Goal: Task Accomplishment & Management: Manage account settings

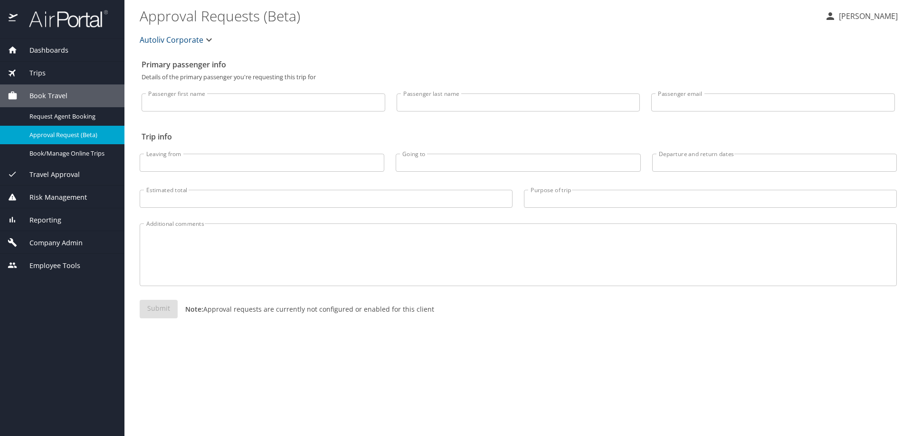
click at [58, 51] on span "Dashboards" at bounding box center [43, 50] width 51 height 10
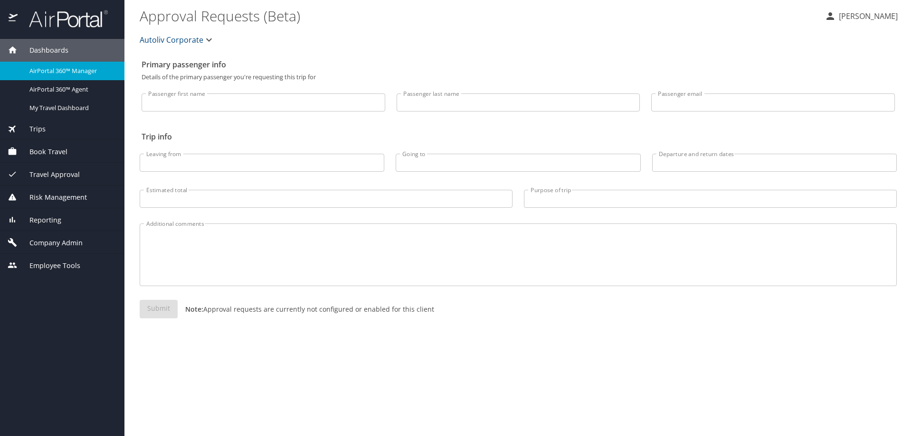
click at [57, 68] on span "AirPortal 360™ Manager" at bounding box center [71, 70] width 84 height 9
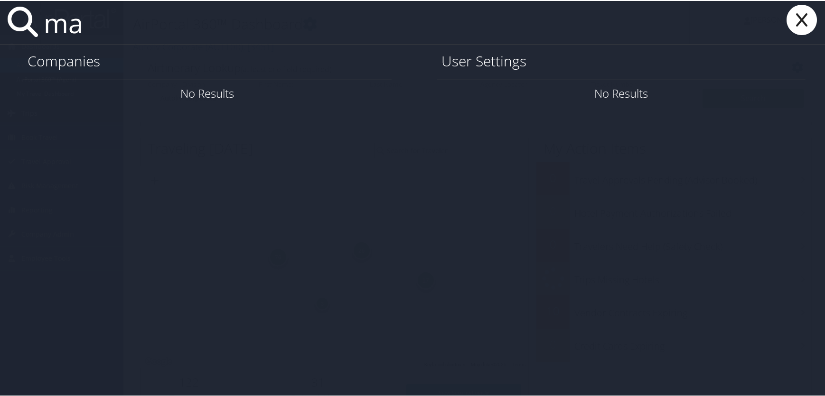
type input "m"
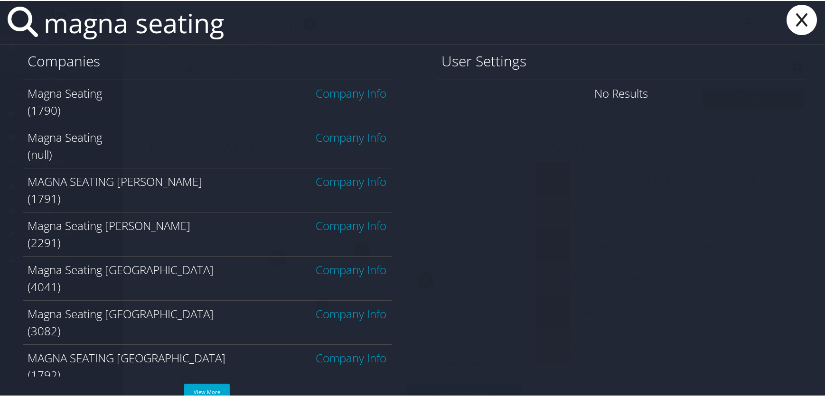
type input "magna seating"
click at [325, 92] on link "Company Info" at bounding box center [351, 93] width 71 height 16
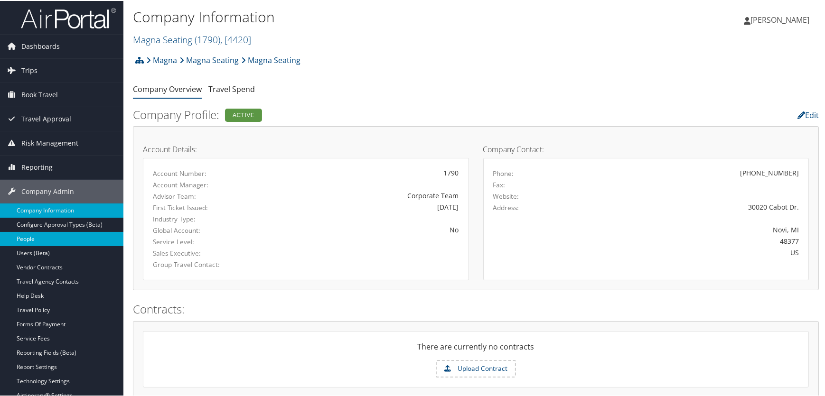
click at [35, 235] on link "People" at bounding box center [61, 238] width 123 height 14
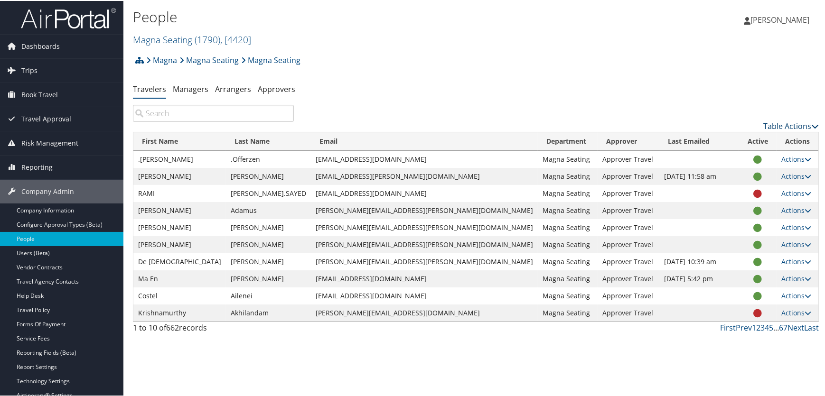
click at [769, 127] on link "Table Actions" at bounding box center [791, 125] width 56 height 10
click at [721, 139] on link "Add New User" at bounding box center [752, 140] width 125 height 16
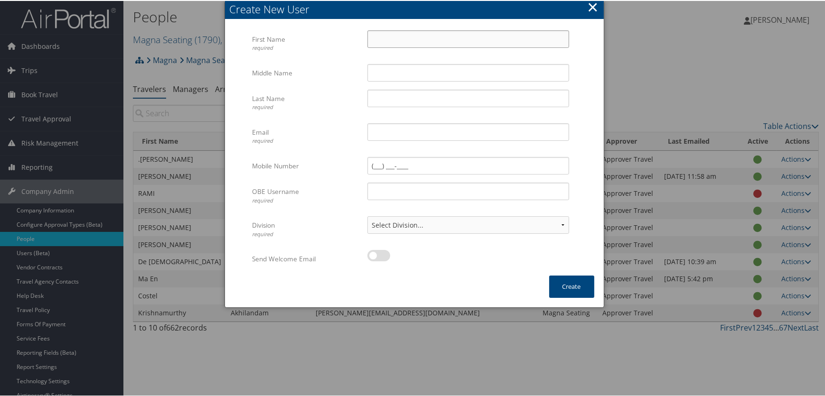
click at [378, 30] on input "First Name required" at bounding box center [469, 38] width 202 height 18
type input "Marc"
type input "Anthony"
type input "Gattoni"
type input "marc.gattoni@magna.com"
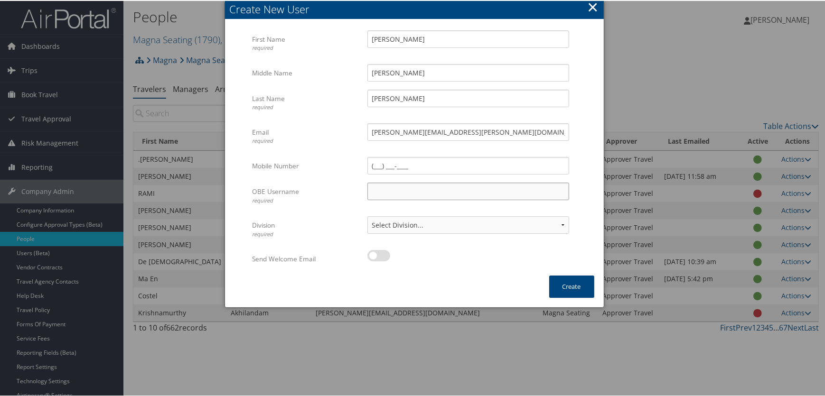
type input "M"
type input "marc.gattoni@magna.hmhf"
click at [513, 226] on select "Select Division... Division: Magna Seating Division: Seating Novi Division: Sea…" at bounding box center [469, 225] width 202 height 18
select select "43709"
click at [368, 216] on select "Select Division... Division: Magna Seating Division: Seating Novi Division: Sea…" at bounding box center [469, 225] width 202 height 18
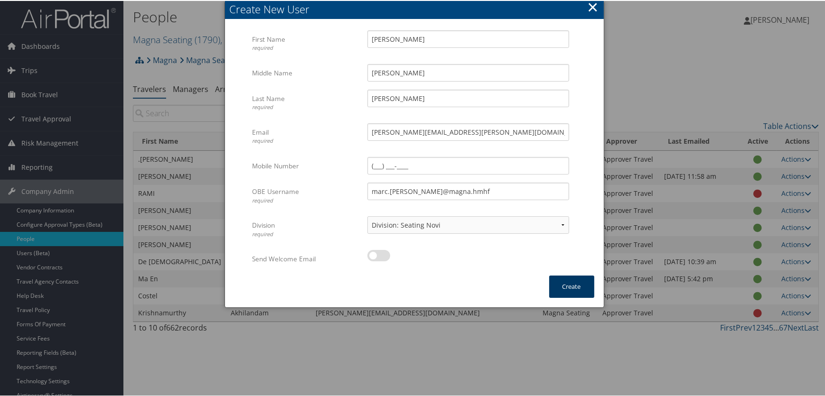
click at [565, 286] on button "Create" at bounding box center [571, 286] width 45 height 22
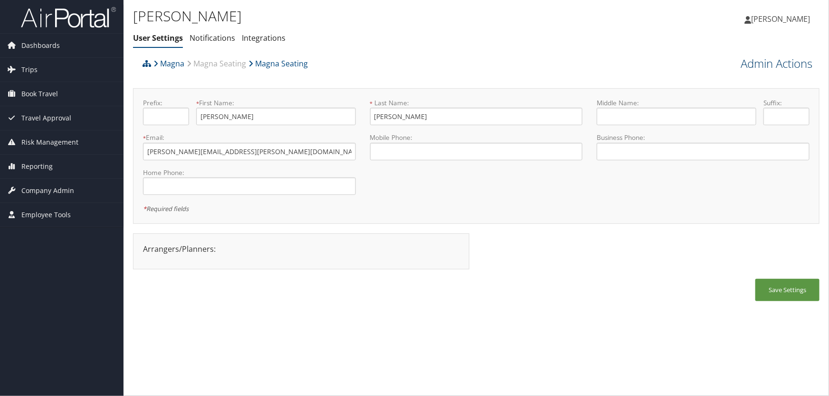
click at [759, 65] on link "Admin Actions" at bounding box center [776, 64] width 72 height 16
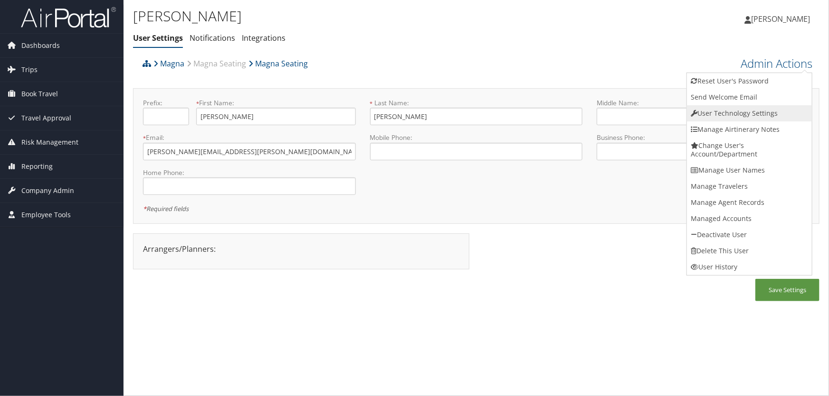
click at [705, 116] on link "User Technology Settings" at bounding box center [749, 113] width 125 height 16
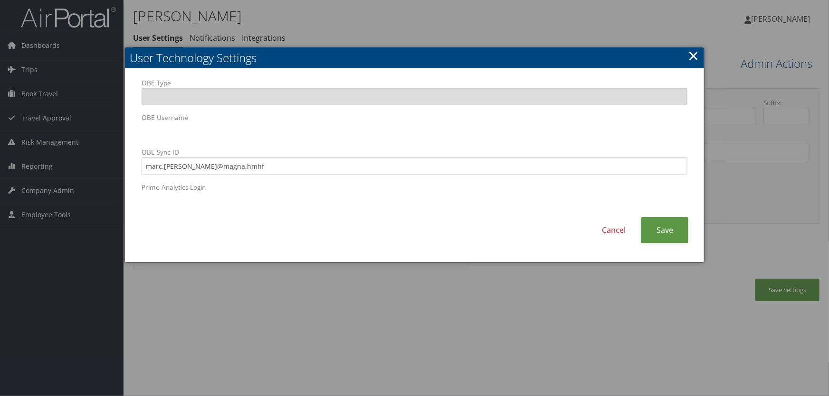
drag, startPoint x: 563, startPoint y: 340, endPoint x: 419, endPoint y: 396, distance: 153.6
click at [562, 340] on div at bounding box center [414, 198] width 829 height 396
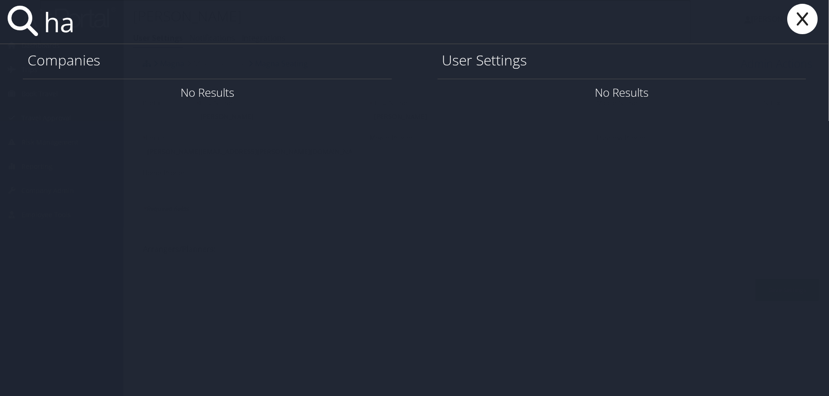
type input "h"
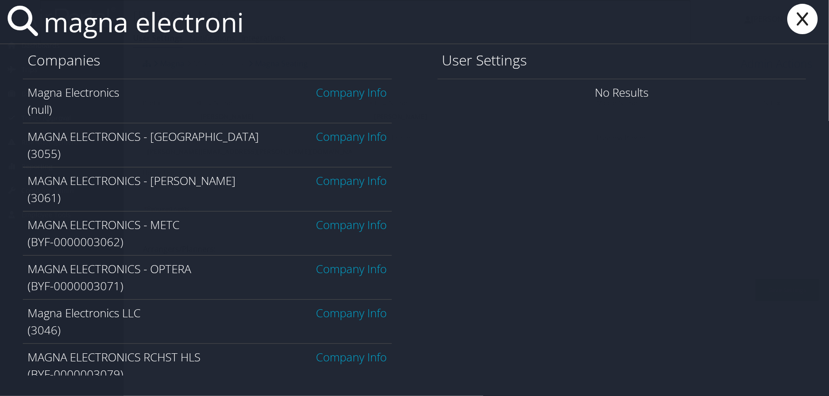
type input "magna electroni"
click at [350, 139] on link "Company Info" at bounding box center [351, 137] width 71 height 16
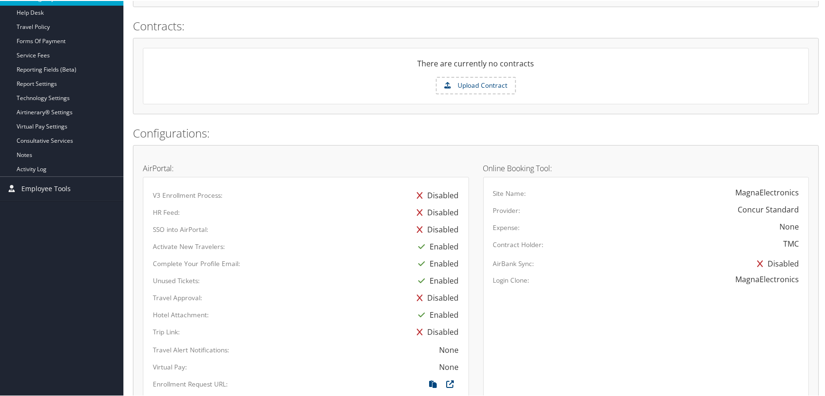
scroll to position [216, 0]
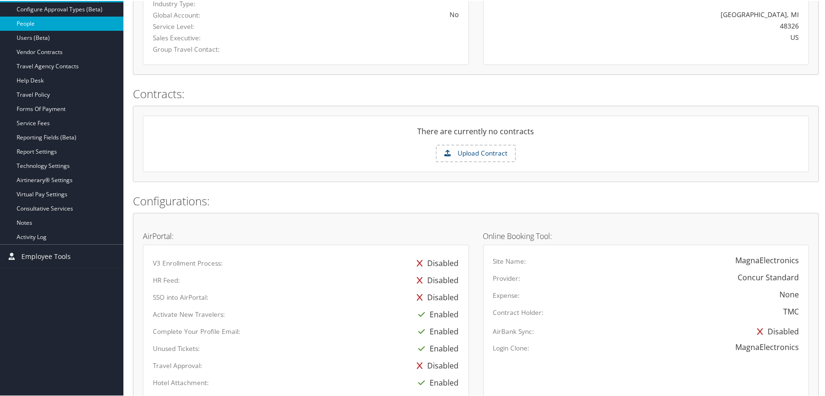
click at [36, 25] on link "People" at bounding box center [61, 23] width 123 height 14
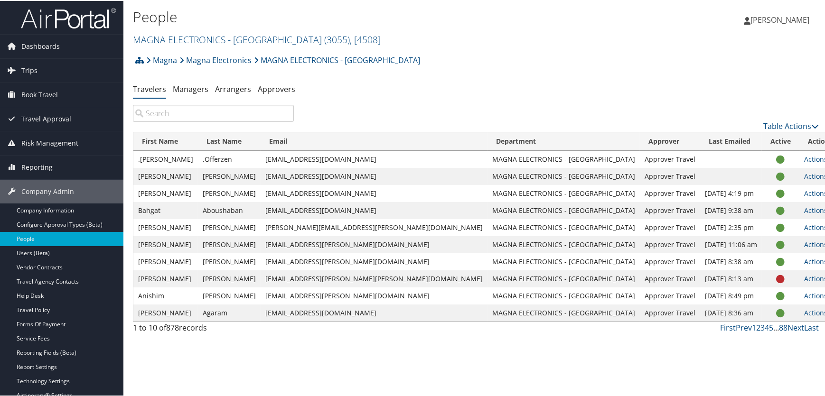
click at [166, 114] on input "search" at bounding box center [213, 112] width 161 height 17
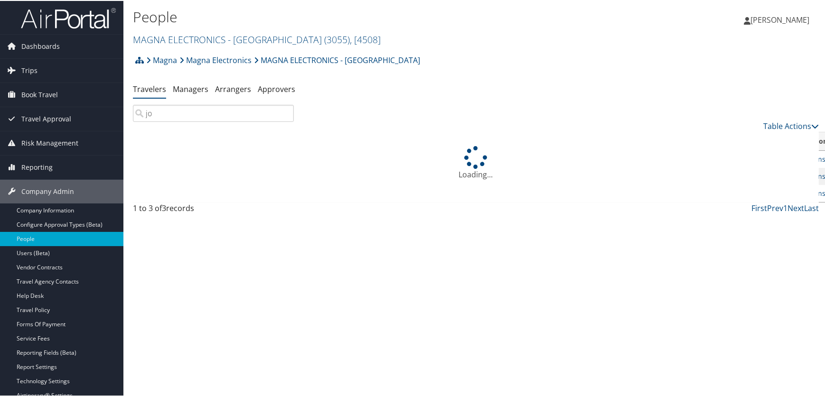
type input "j"
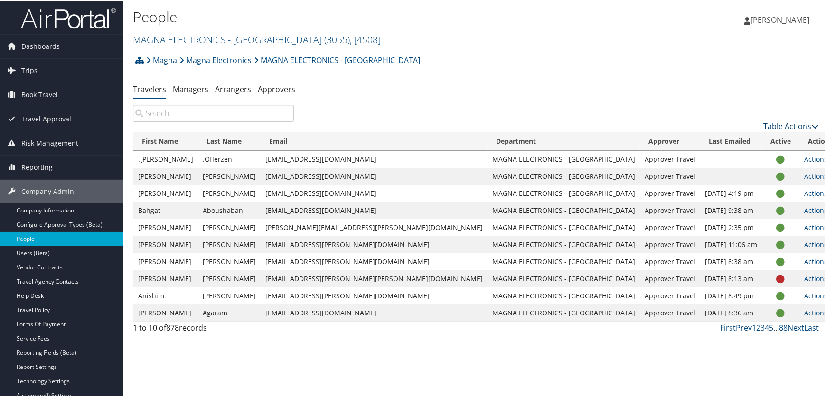
click at [773, 127] on link "Table Actions" at bounding box center [791, 125] width 56 height 10
click at [727, 137] on link "Add New User" at bounding box center [752, 140] width 125 height 16
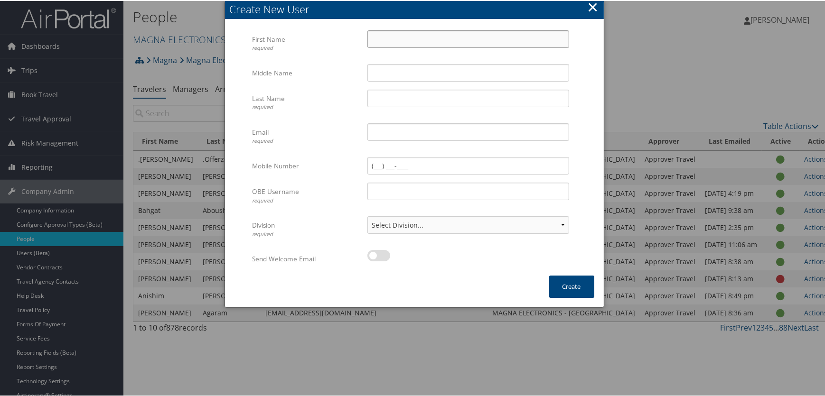
click at [400, 38] on input "First Name required" at bounding box center [469, 38] width 202 height 18
type input "Harold Ebenezer"
type input "Joseph"
type input "H"
type input "harold.joseph@magna.com"
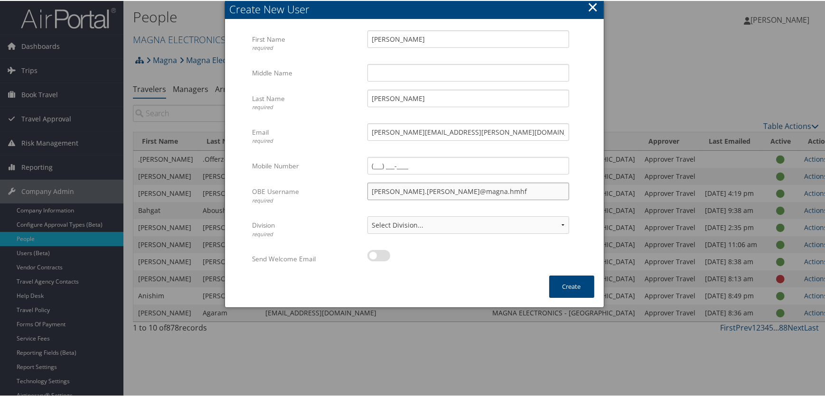
type input "harold.joseph@magna.hmhf"
click at [546, 226] on select "Select Division... Division: MAGNA ELECTRONICS - AUBURN Division: Default Trave…" at bounding box center [469, 225] width 202 height 18
select select "4508"
click at [368, 216] on select "Select Division... Division: MAGNA ELECTRONICS - AUBURN Division: Default Trave…" at bounding box center [469, 225] width 202 height 18
click at [385, 254] on label at bounding box center [379, 254] width 23 height 11
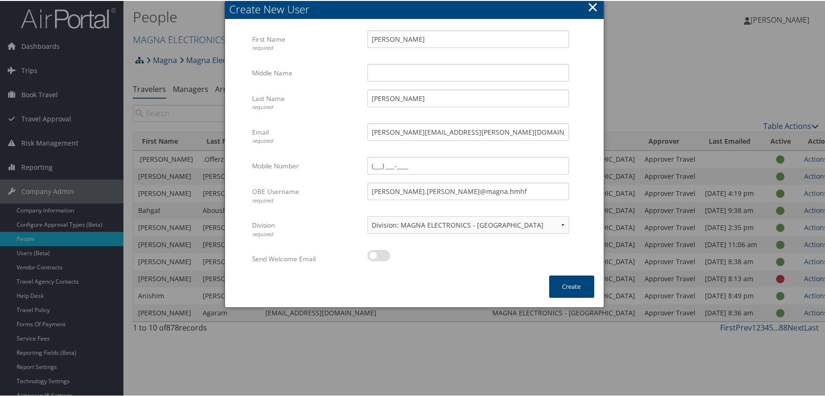
click at [378, 254] on input "checkbox" at bounding box center [375, 257] width 6 height 6
checkbox input "true"
click at [563, 287] on button "Create" at bounding box center [571, 286] width 45 height 22
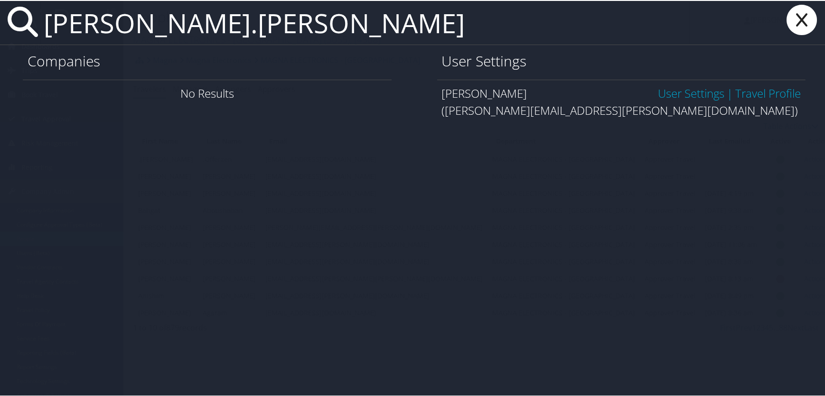
type input "carrie.schrader"
click at [667, 93] on link "User Settings" at bounding box center [691, 93] width 66 height 16
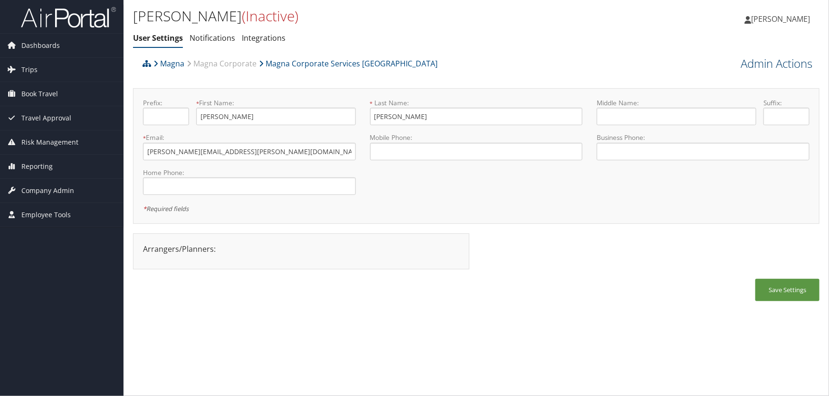
click at [767, 61] on link "Admin Actions" at bounding box center [776, 64] width 72 height 16
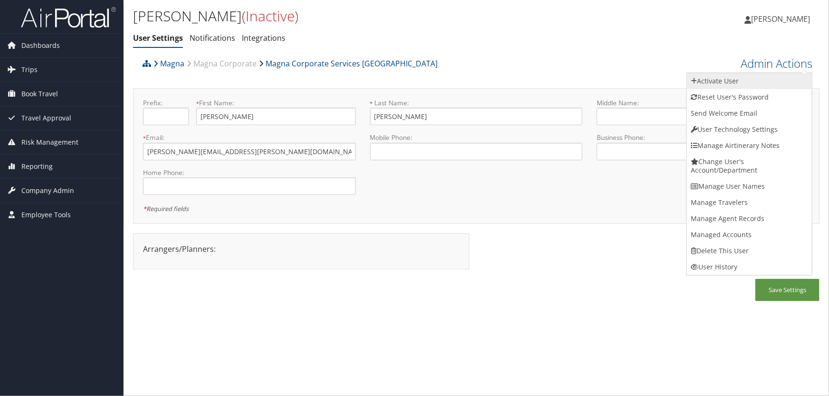
click at [726, 82] on link "Activate User" at bounding box center [749, 81] width 125 height 16
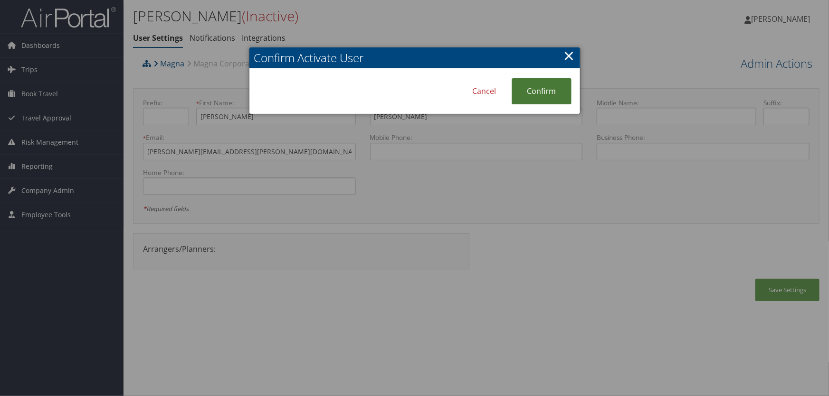
click at [539, 91] on link "Confirm" at bounding box center [541, 91] width 60 height 26
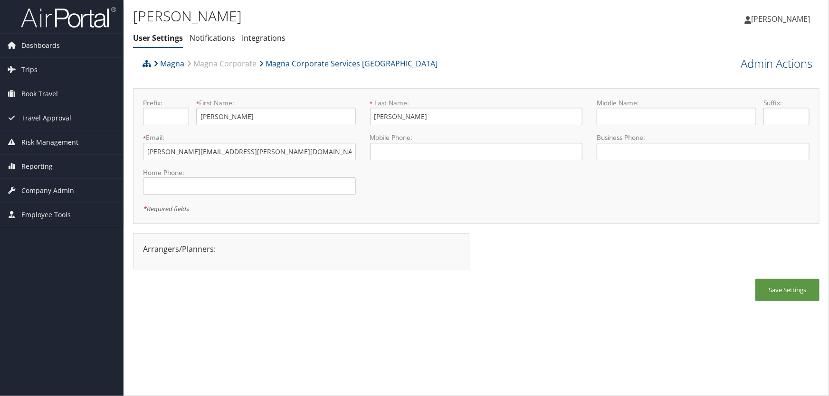
click at [763, 66] on link "Admin Actions" at bounding box center [776, 64] width 72 height 16
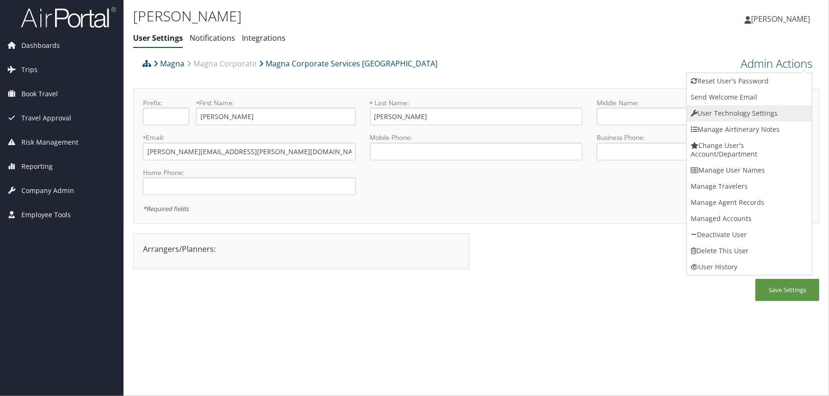
click at [735, 113] on link "User Technology Settings" at bounding box center [749, 113] width 125 height 16
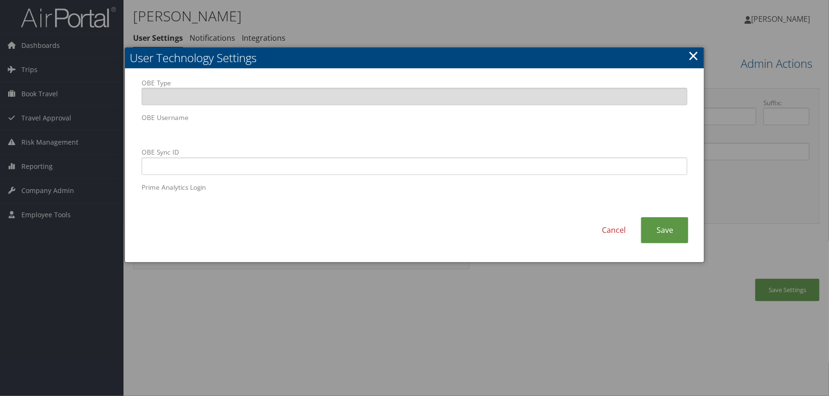
click at [94, 134] on body "Menu Dashboards ► AirPortal 360™ (Manager) AirPortal 360™ (Agent) My Travel Das…" at bounding box center [414, 198] width 829 height 396
click at [323, 165] on input "OBE Sync ID" at bounding box center [414, 167] width 546 height 18
paste input "carrie.schrader@magna.hmhf"
type input "carrie.schrader@magna.hmhf"
click at [670, 227] on link "Save" at bounding box center [664, 230] width 47 height 26
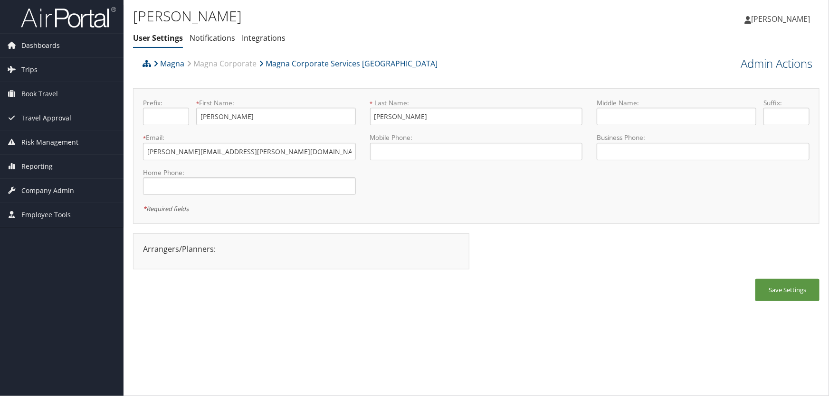
click at [769, 66] on link "Admin Actions" at bounding box center [776, 64] width 72 height 16
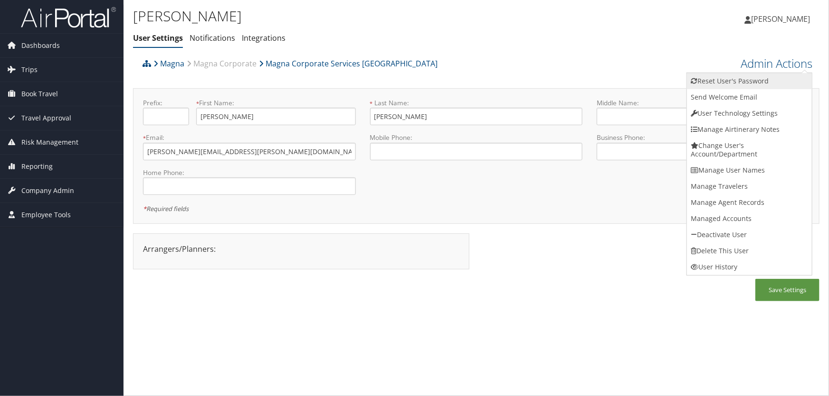
click at [714, 83] on link "Reset User's Password" at bounding box center [749, 81] width 125 height 16
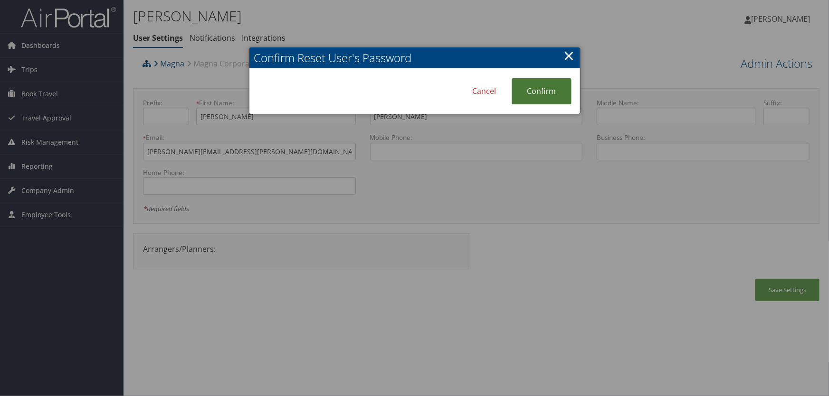
click at [535, 93] on link "Confirm" at bounding box center [541, 91] width 60 height 26
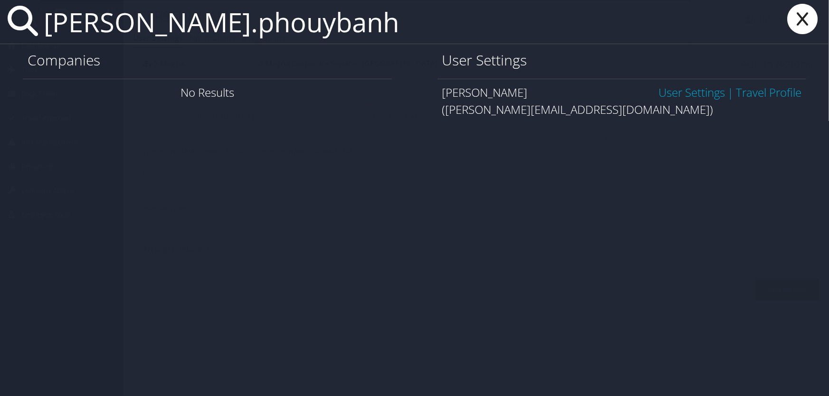
type input "[PERSON_NAME].phouybanh"
click at [685, 94] on link "User Settings" at bounding box center [691, 93] width 66 height 16
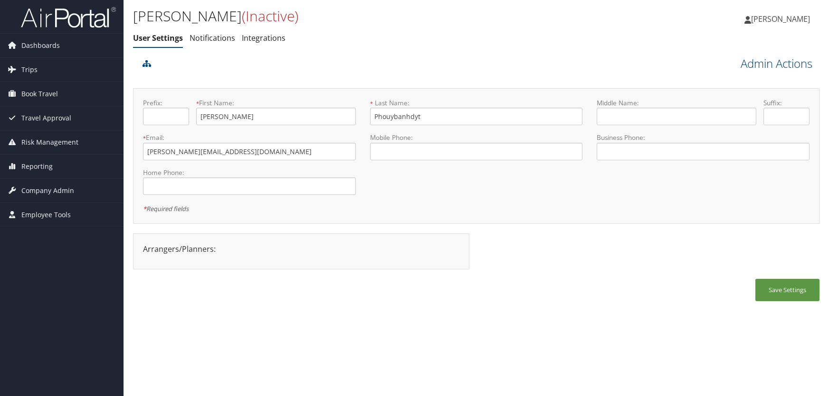
click at [776, 62] on link "Admin Actions" at bounding box center [776, 64] width 72 height 16
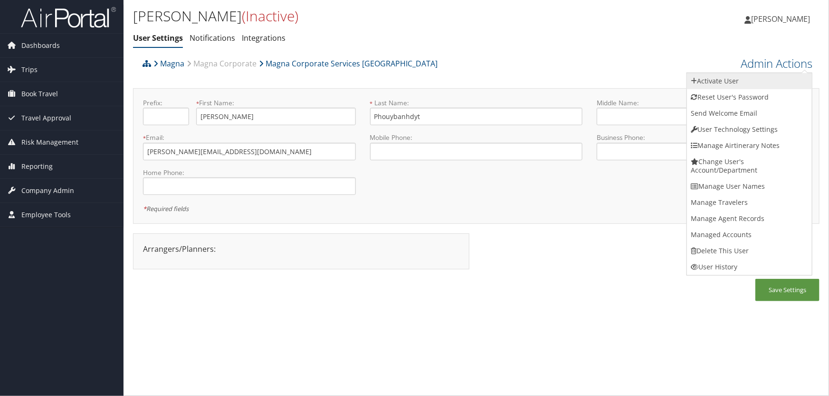
click at [720, 83] on link "Activate User" at bounding box center [749, 81] width 125 height 16
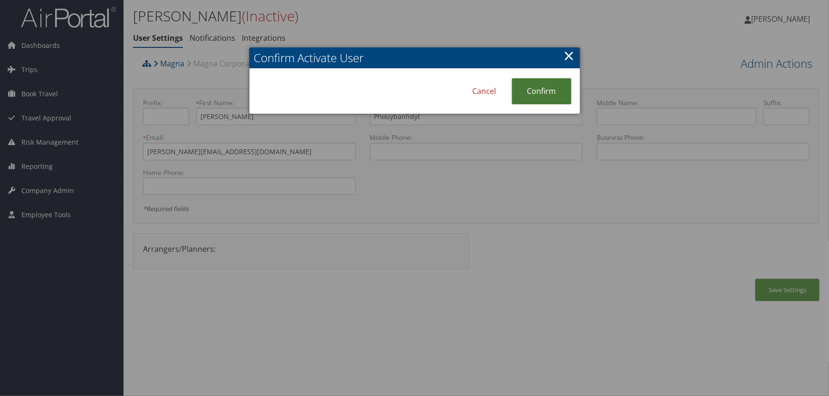
click at [544, 90] on link "Confirm" at bounding box center [541, 91] width 60 height 26
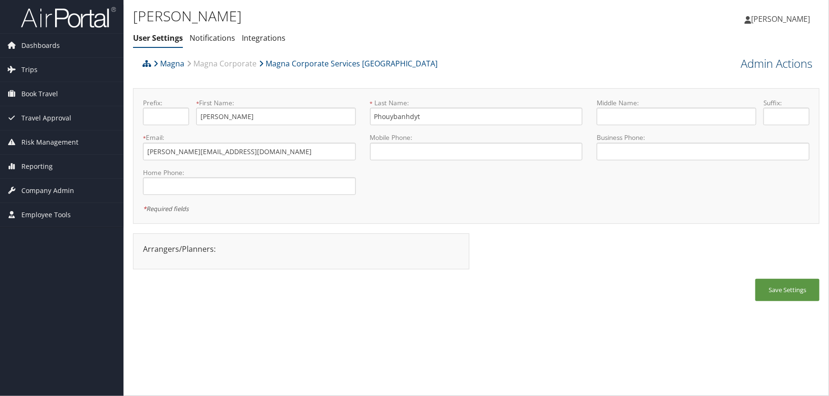
click at [756, 62] on link "Admin Actions" at bounding box center [776, 64] width 72 height 16
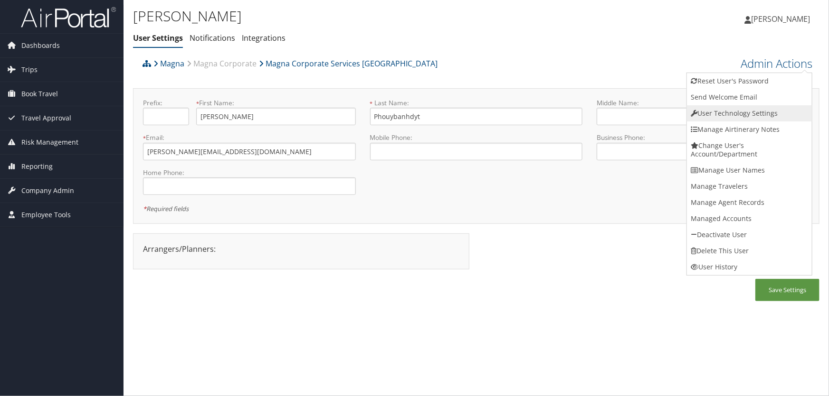
click at [724, 113] on link "User Technology Settings" at bounding box center [749, 113] width 125 height 16
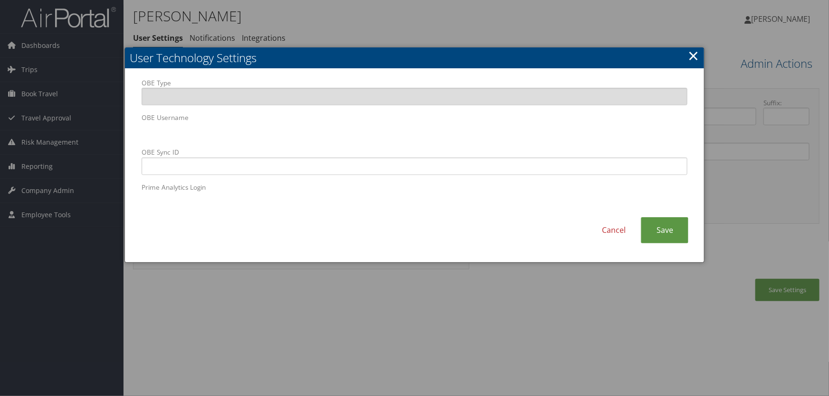
click at [37, 121] on body "Menu Dashboards ► AirPortal 360™ (Manager) AirPortal 360™ (Agent) My Travel Das…" at bounding box center [414, 198] width 829 height 396
click at [321, 166] on input "OBE Sync ID" at bounding box center [414, 167] width 546 height 18
paste input "[PERSON_NAME]@magna.hmhf"
type input "[PERSON_NAME]@magna.hmhf"
click at [683, 235] on link "Save" at bounding box center [664, 230] width 47 height 26
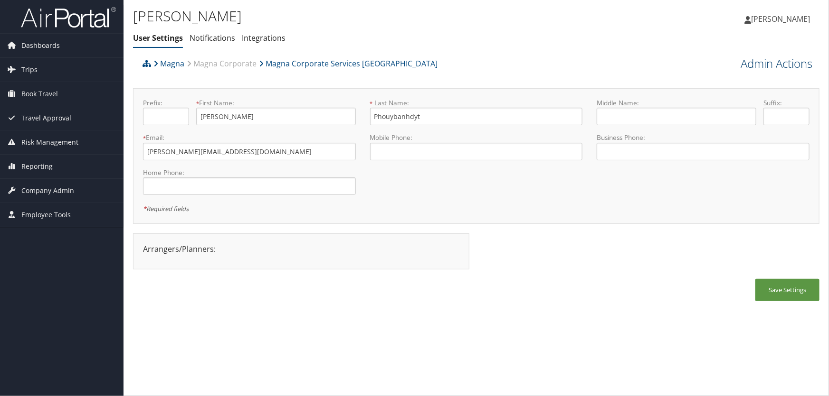
click at [751, 66] on link "Admin Actions" at bounding box center [776, 64] width 72 height 16
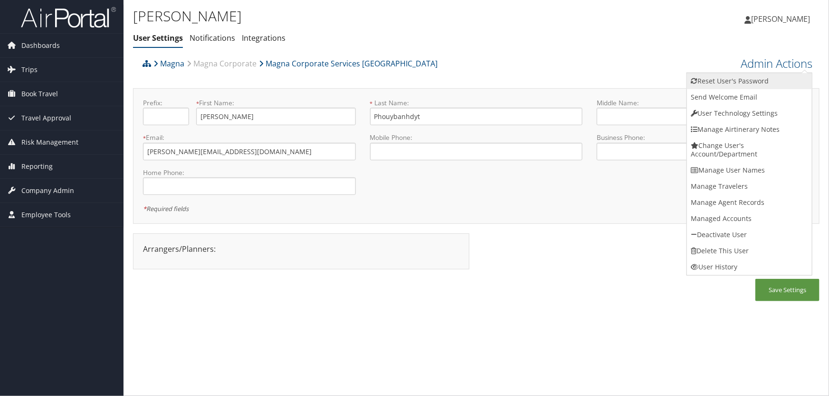
click at [717, 80] on link "Reset User's Password" at bounding box center [749, 81] width 125 height 16
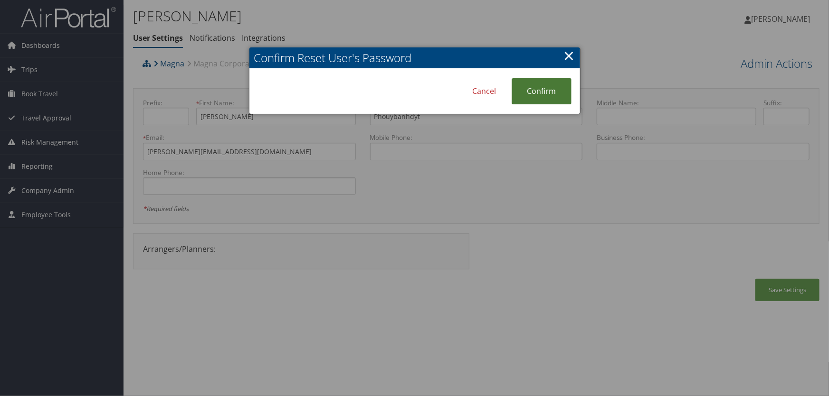
click at [548, 94] on link "Confirm" at bounding box center [541, 91] width 60 height 26
